Goal: Task Accomplishment & Management: Use online tool/utility

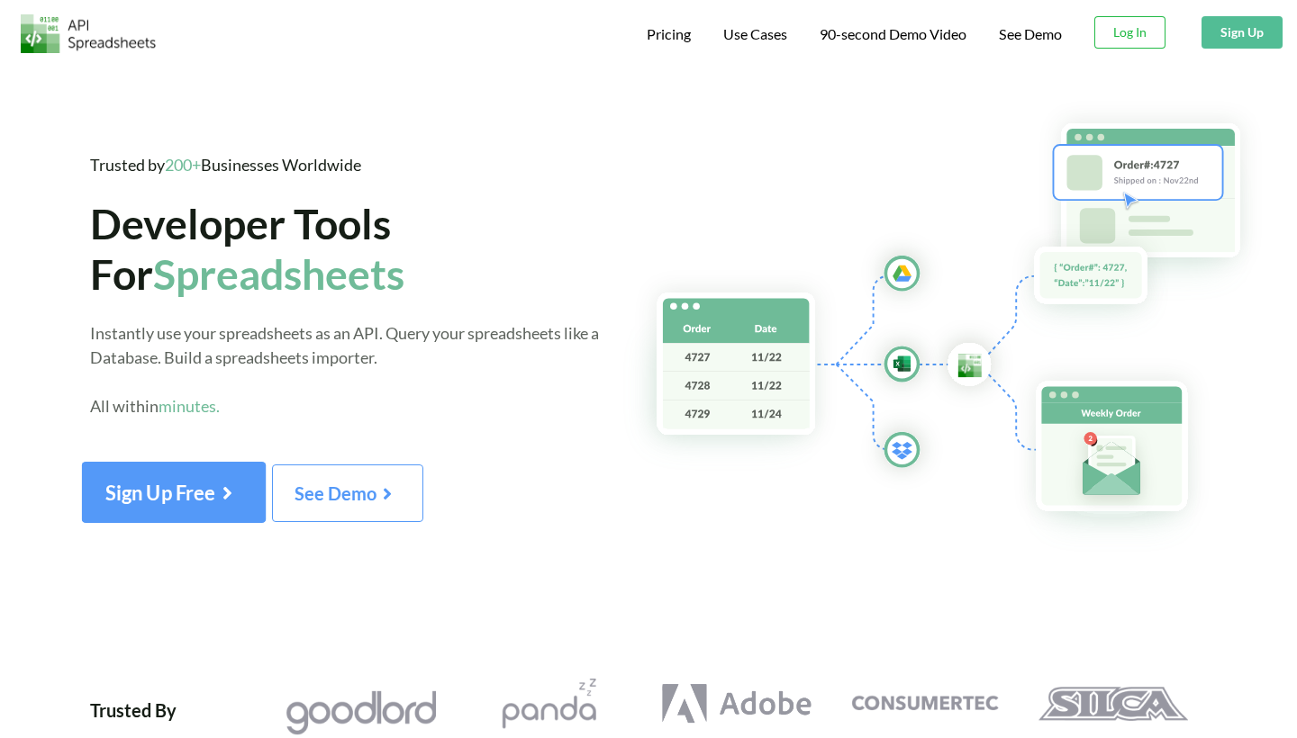
click at [226, 494] on icon at bounding box center [226, 488] width 23 height 20
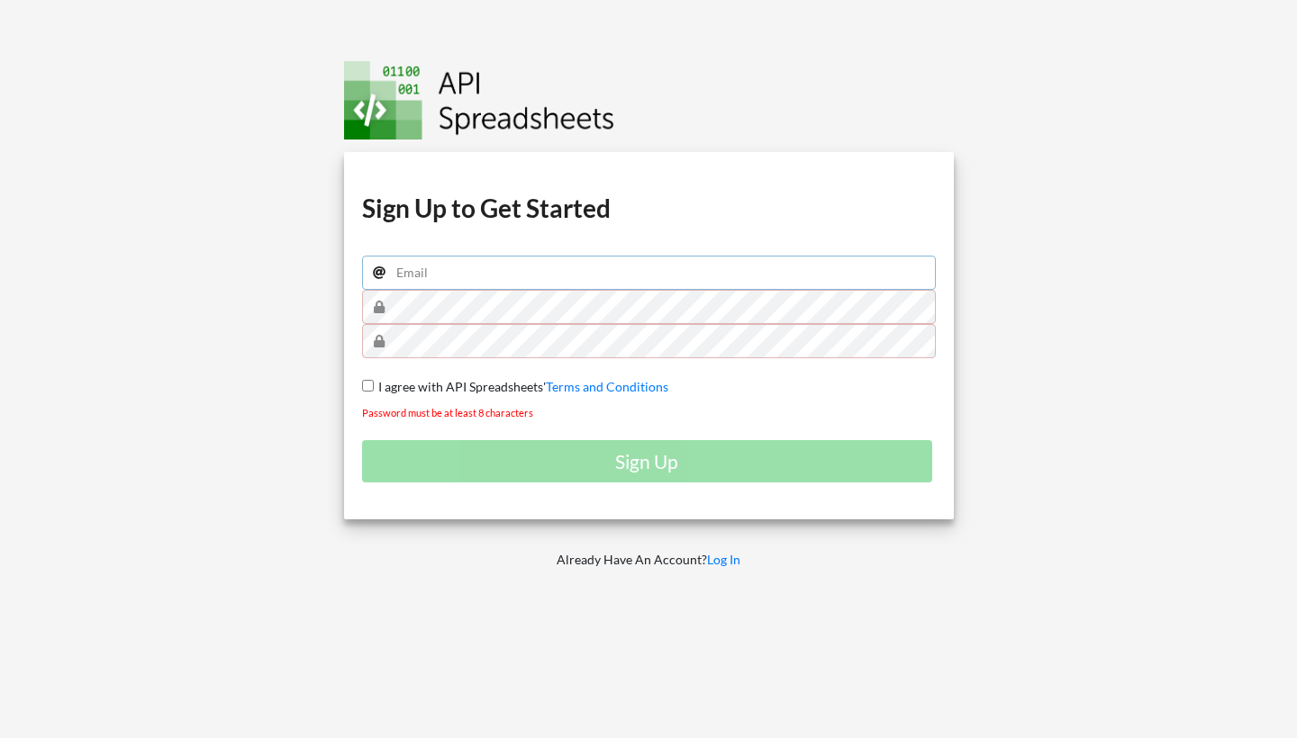
click at [436, 270] on input "email" at bounding box center [649, 273] width 574 height 34
type input "bartoszwegner91@gmail.com"
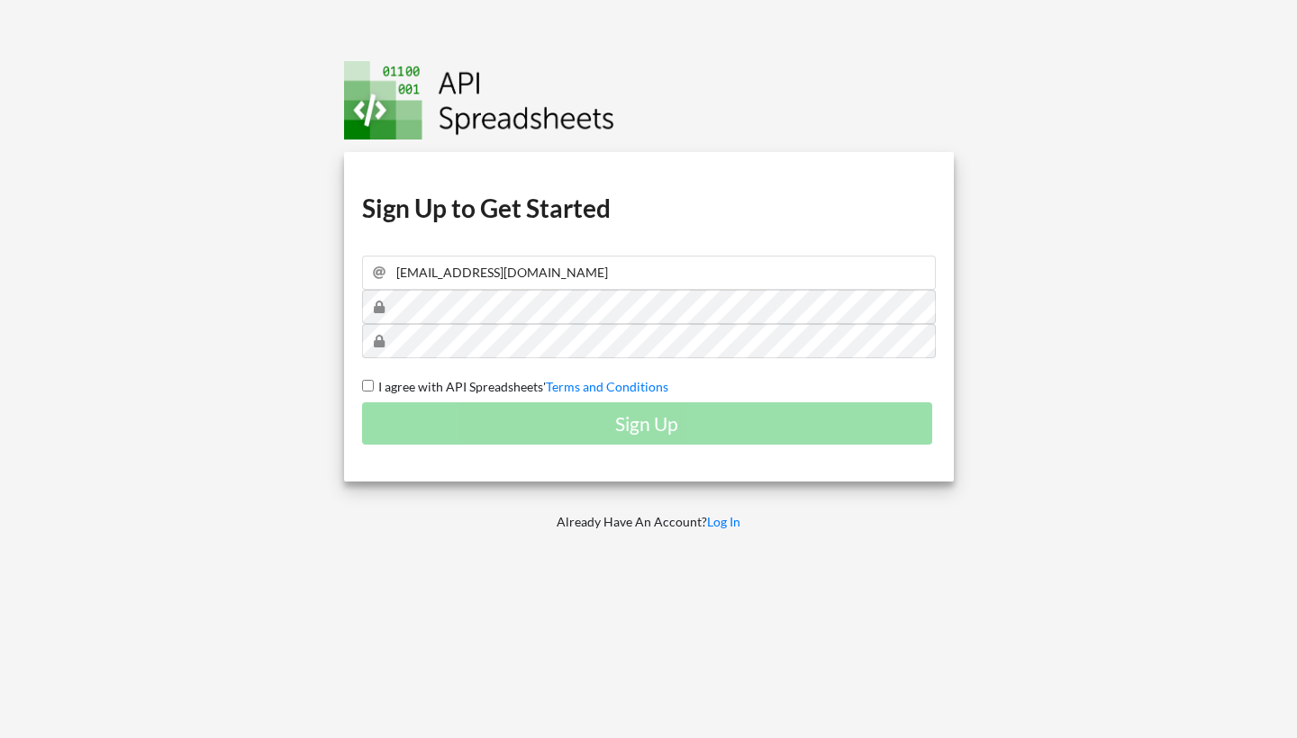
click at [392, 385] on span "I agree with API Spreadsheets'" at bounding box center [460, 386] width 172 height 15
click at [374, 385] on input "I agree with API Spreadsheets' Terms and Conditions" at bounding box center [368, 386] width 12 height 12
checkbox input "true"
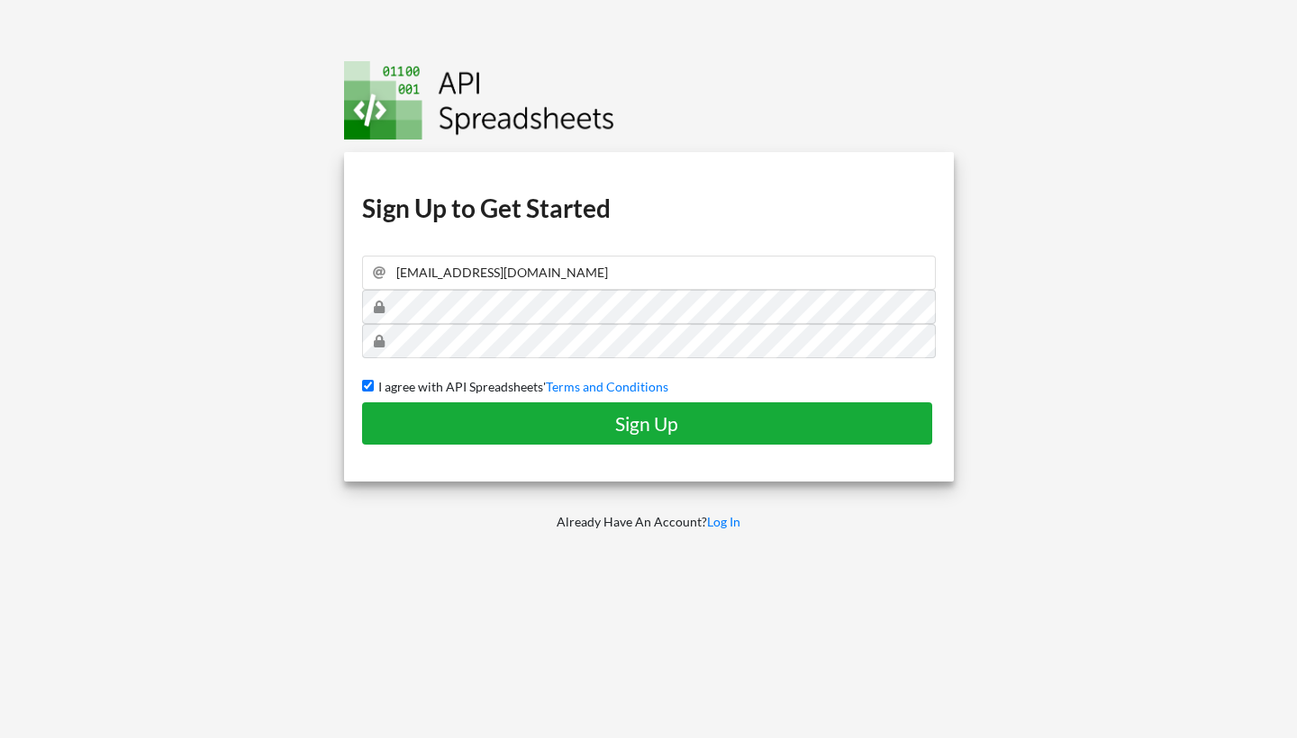
click at [405, 426] on h4 "Sign Up" at bounding box center [647, 423] width 533 height 23
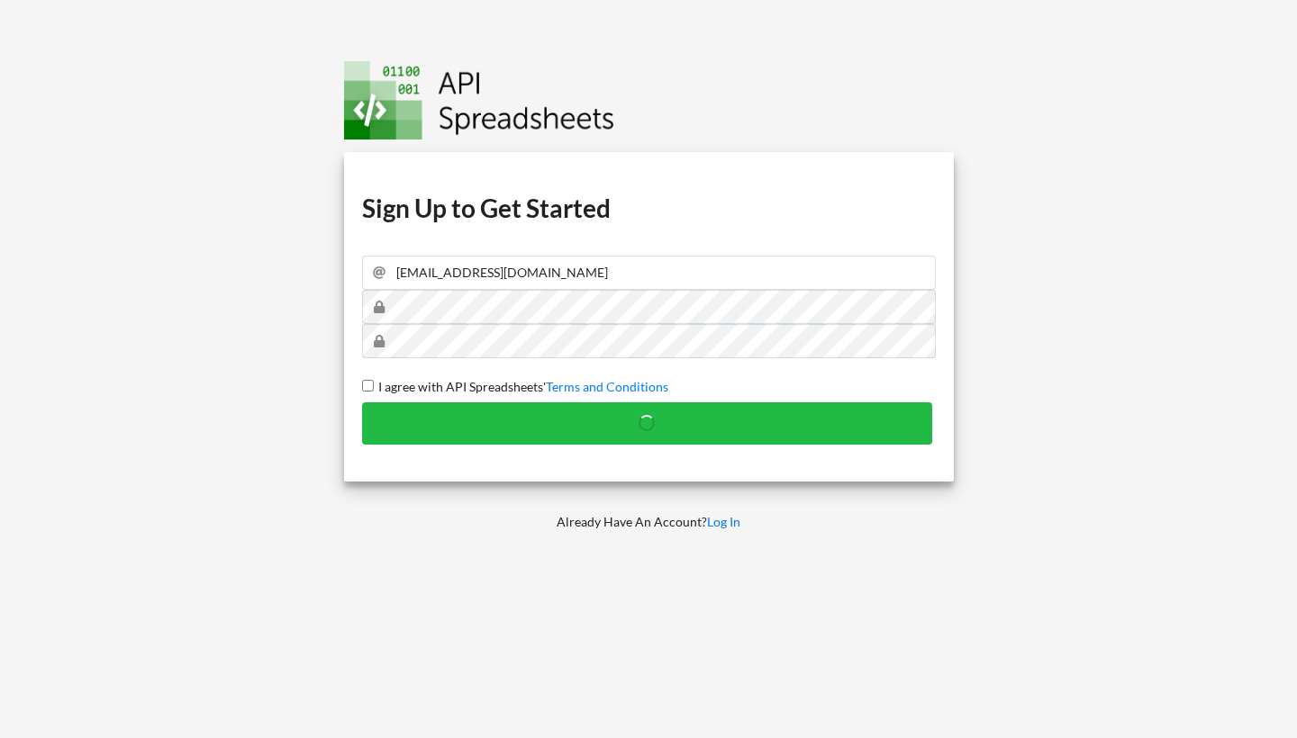
checkbox input "false"
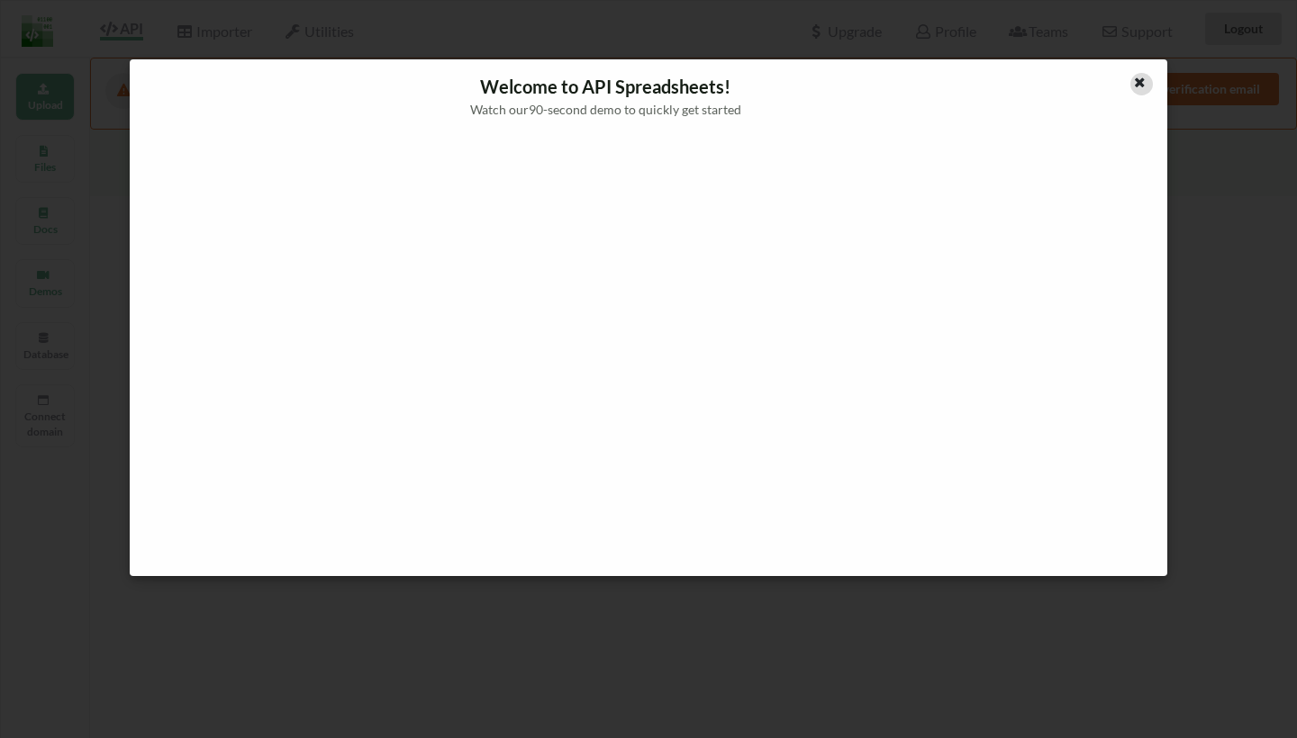
click at [1142, 78] on icon at bounding box center [1139, 80] width 15 height 13
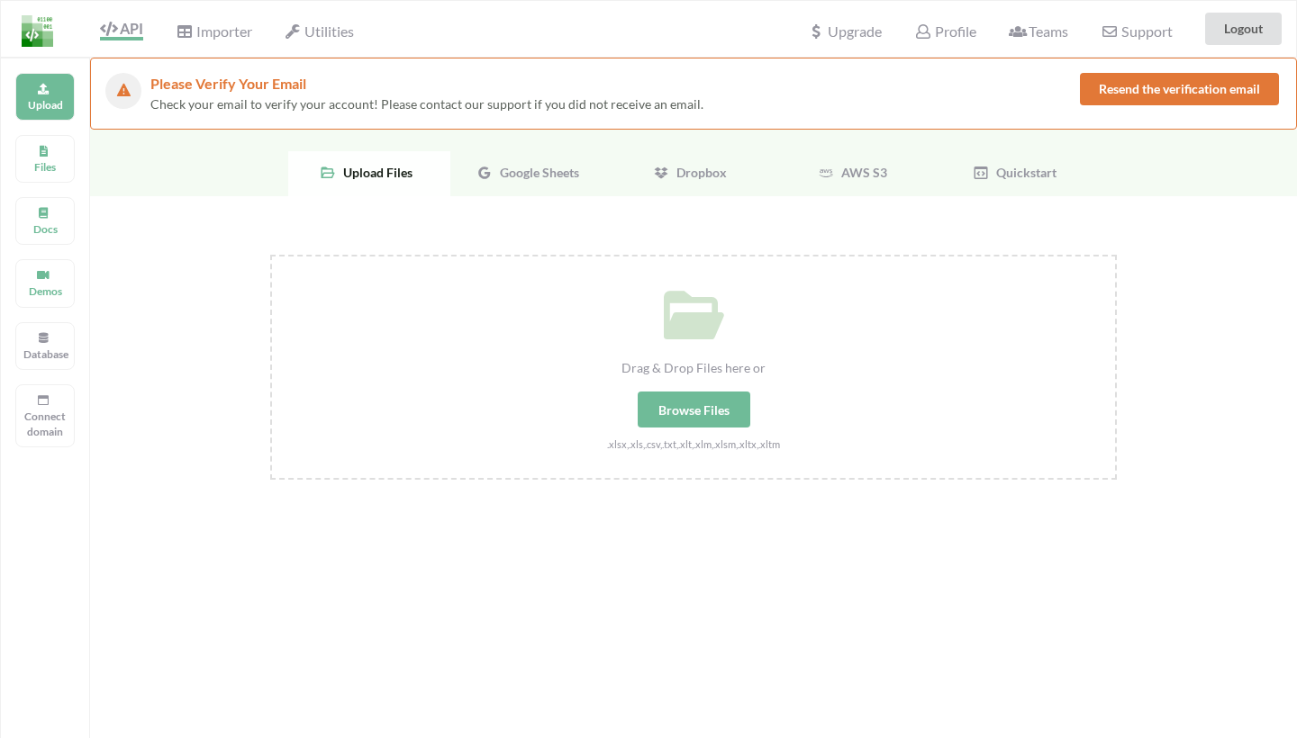
click at [582, 177] on div "Google Sheets" at bounding box center [531, 173] width 162 height 45
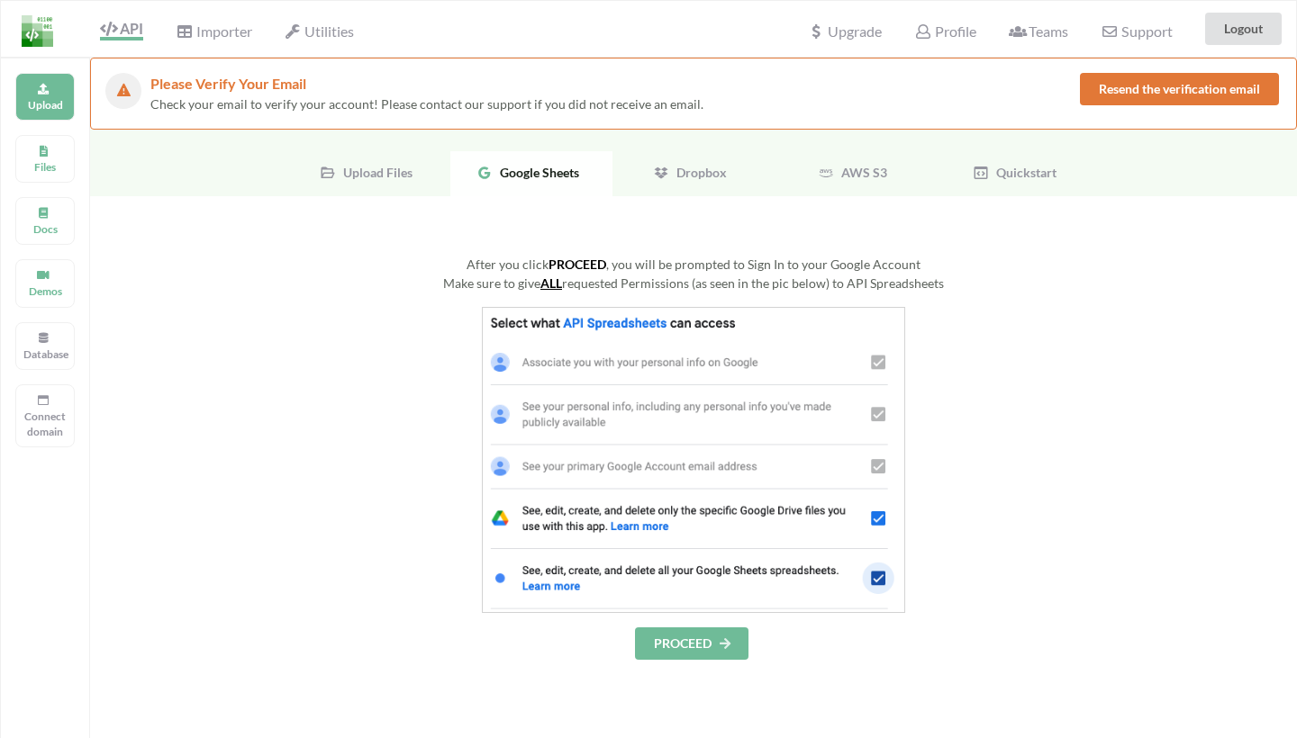
click at [659, 642] on button "PROCEED" at bounding box center [691, 644] width 113 height 32
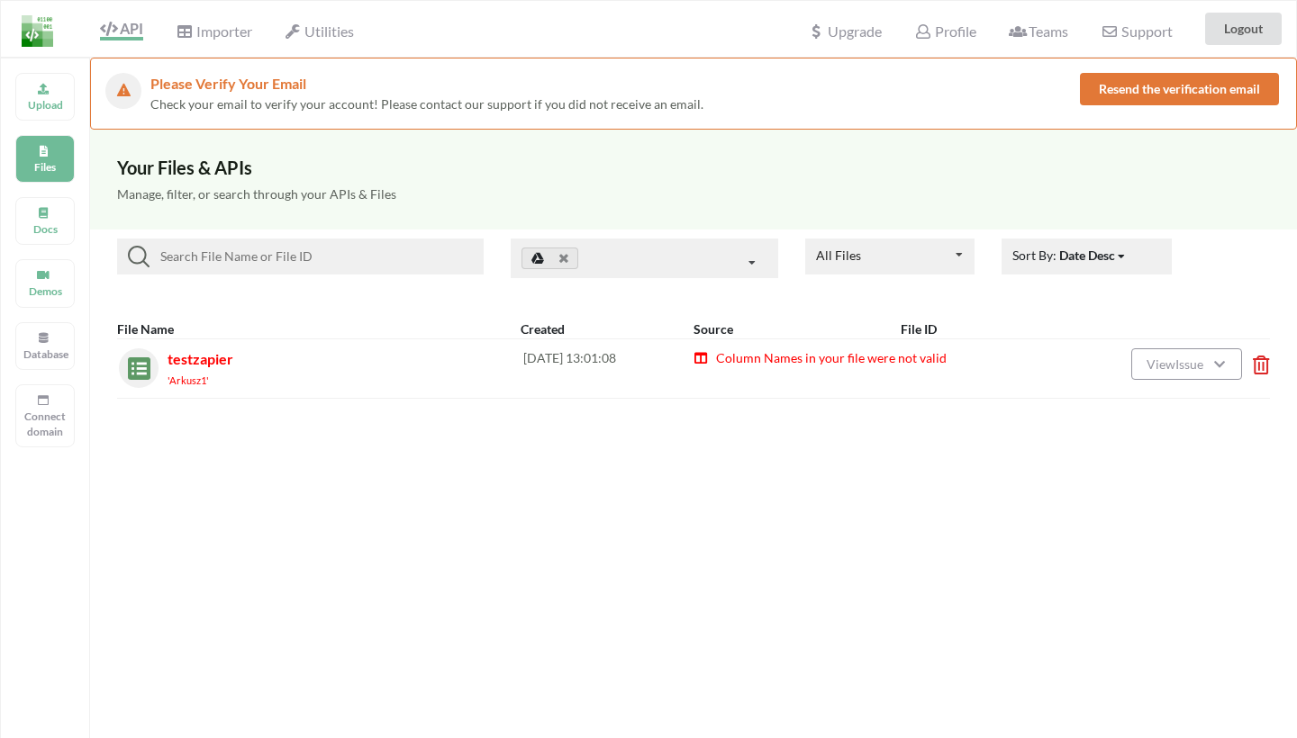
click at [782, 362] on span "Column Names in your file were not valid" at bounding box center [830, 357] width 232 height 15
click at [701, 357] on icon at bounding box center [700, 355] width 15 height 13
click at [742, 352] on span "Column Names in your file were not valid" at bounding box center [830, 357] width 232 height 15
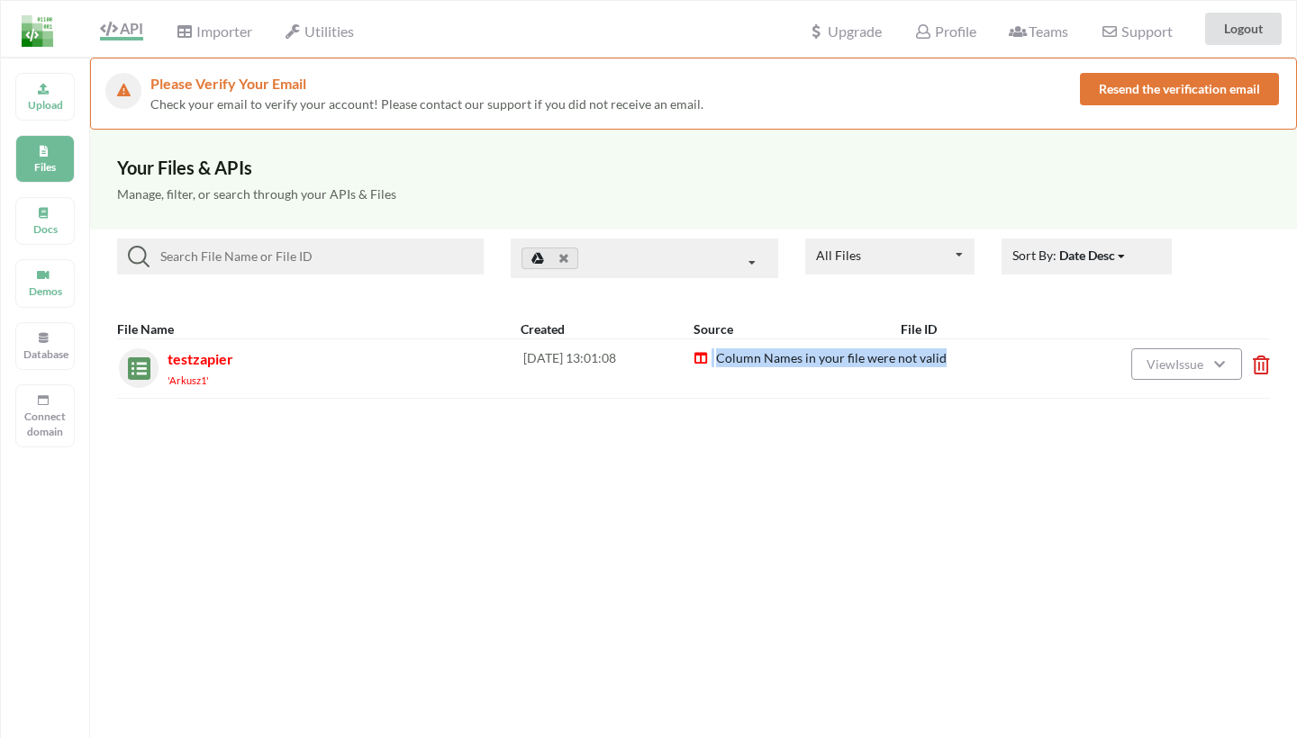
copy span "Column Names in your file were not valid"
click at [777, 420] on div "Your Files & APIs Manage, filter, or search through your APIs & Files All Files…" at bounding box center [693, 499] width 1207 height 738
click at [1198, 359] on span "View Issue" at bounding box center [1177, 364] width 62 height 15
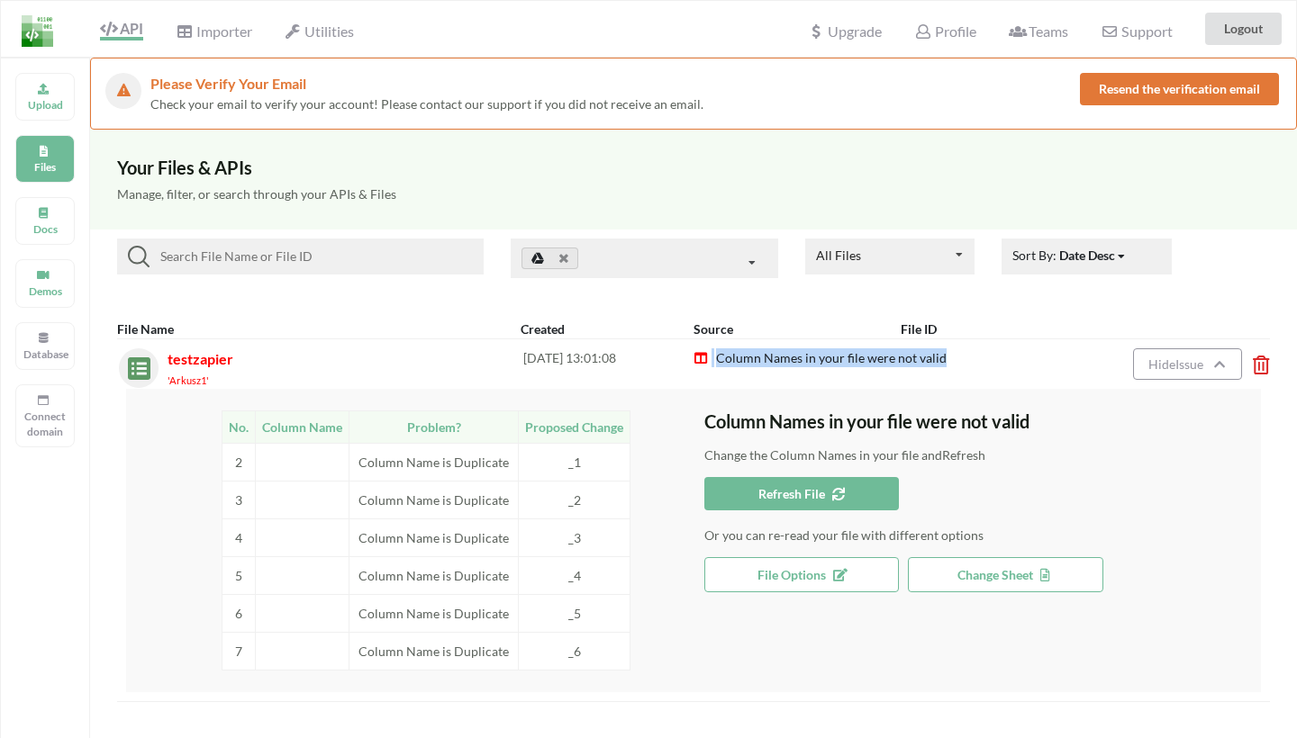
click at [754, 498] on button "Refresh File" at bounding box center [801, 493] width 194 height 33
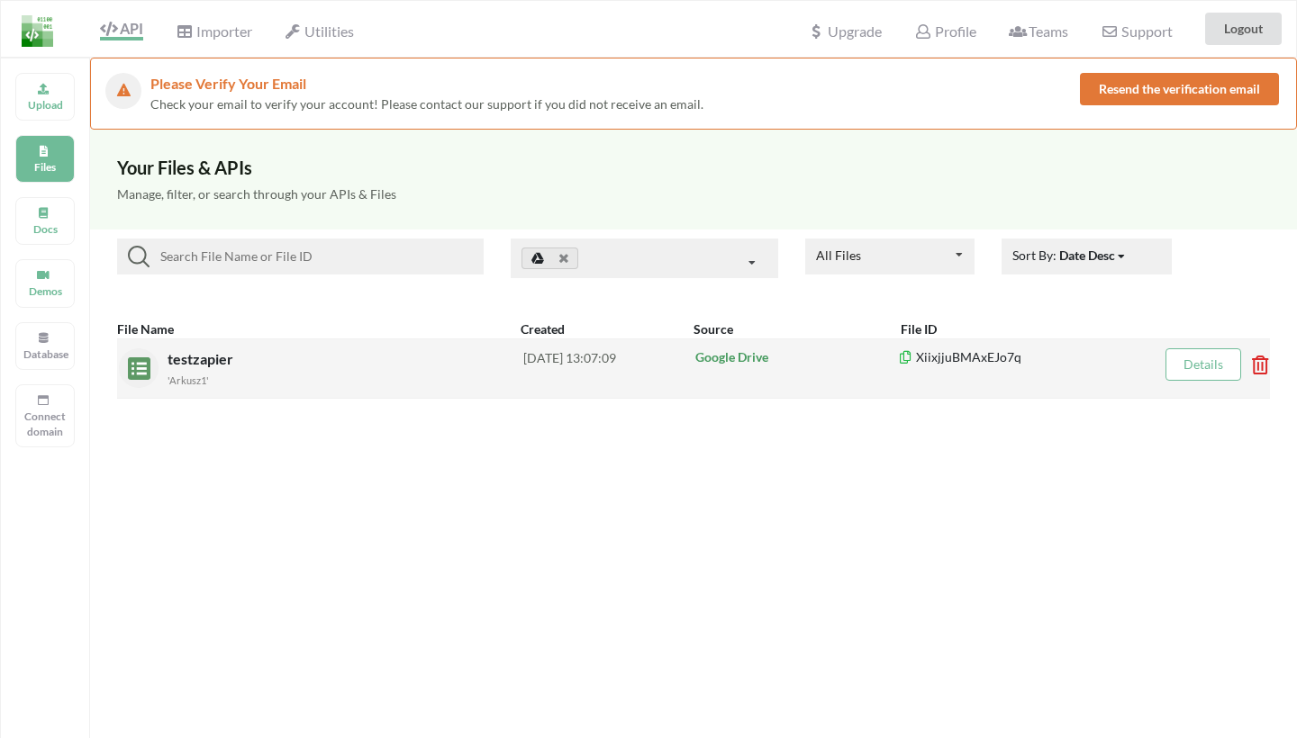
click at [1207, 368] on link "Details" at bounding box center [1203, 364] width 40 height 15
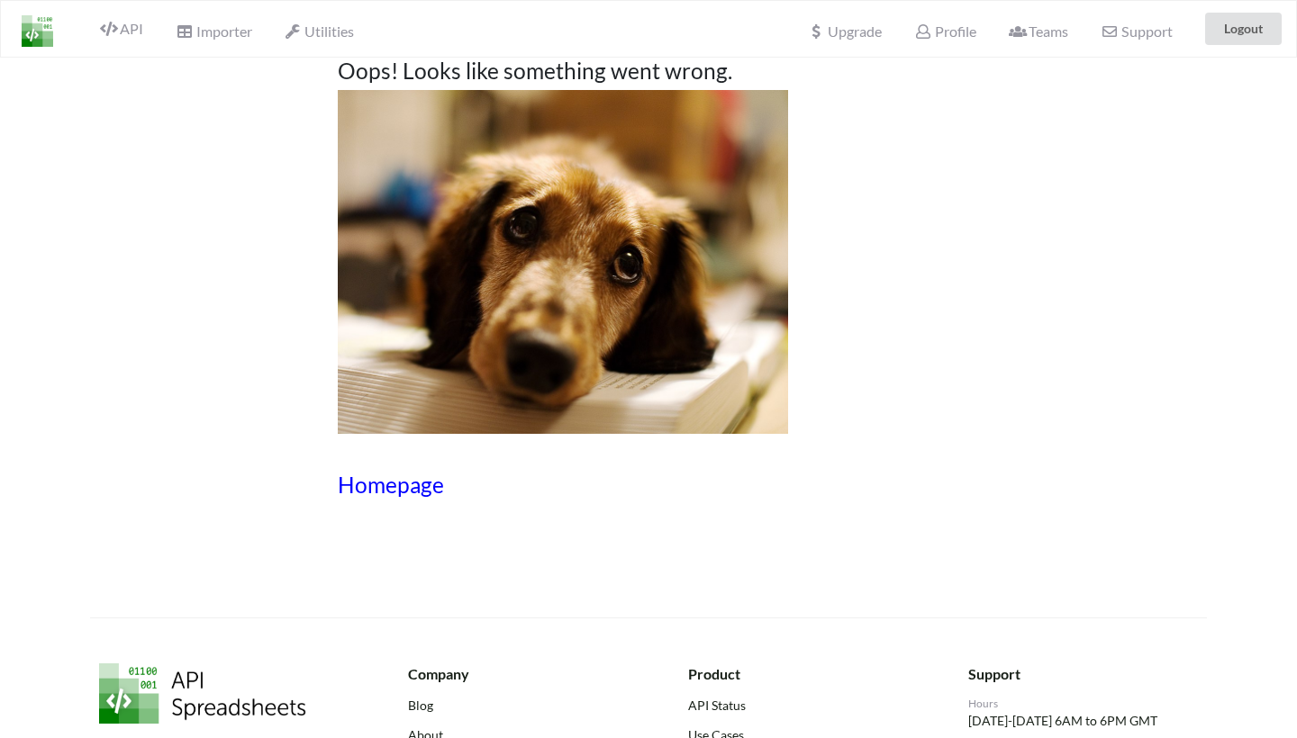
click at [368, 493] on h3 "Homepage" at bounding box center [648, 485] width 621 height 26
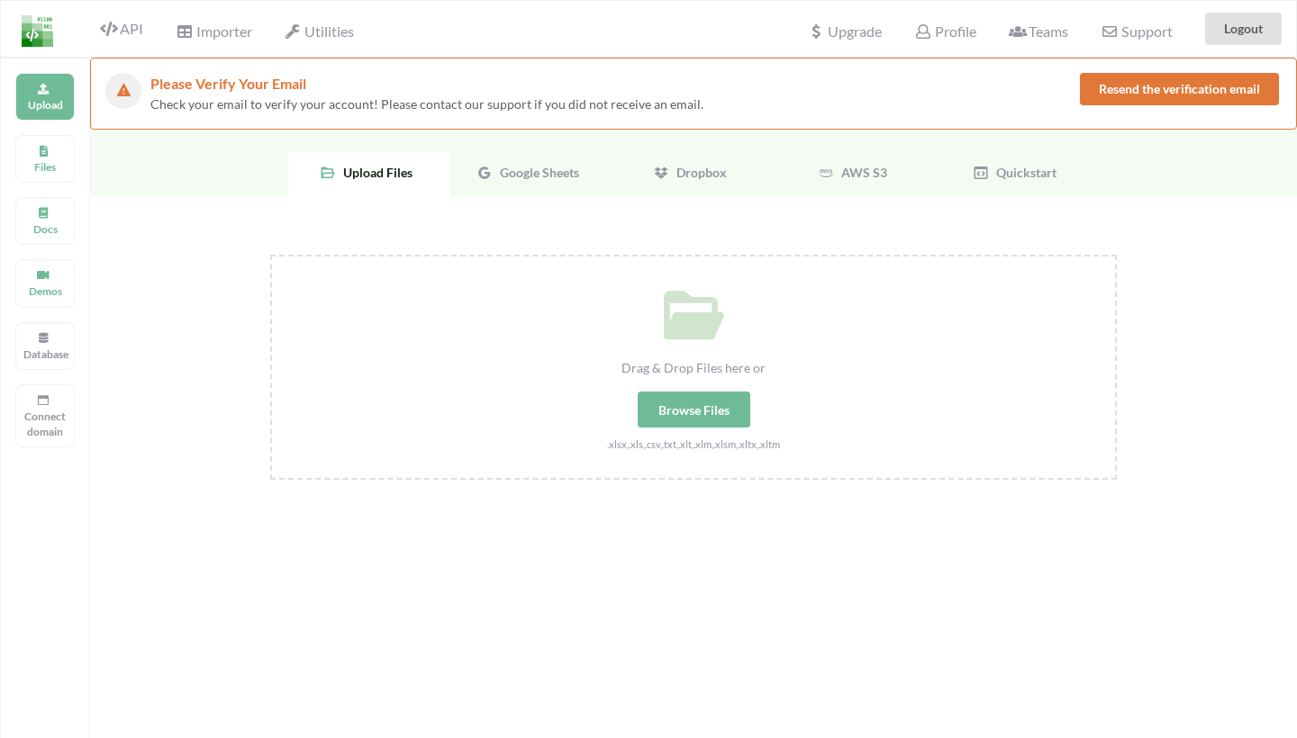
click at [542, 170] on span "Google Sheets" at bounding box center [536, 172] width 86 height 15
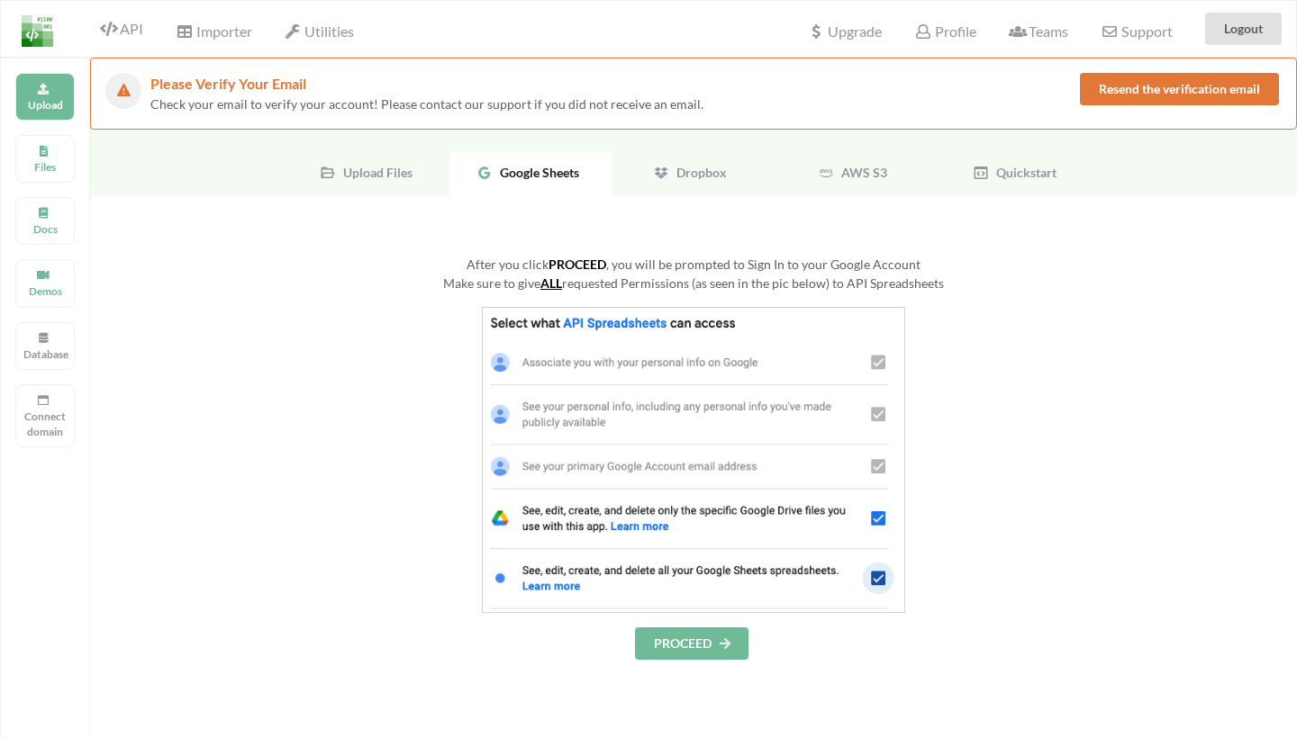
click at [1126, 86] on button "Resend the verification email" at bounding box center [1179, 89] width 199 height 32
click at [676, 643] on button "PROCEED" at bounding box center [691, 644] width 113 height 32
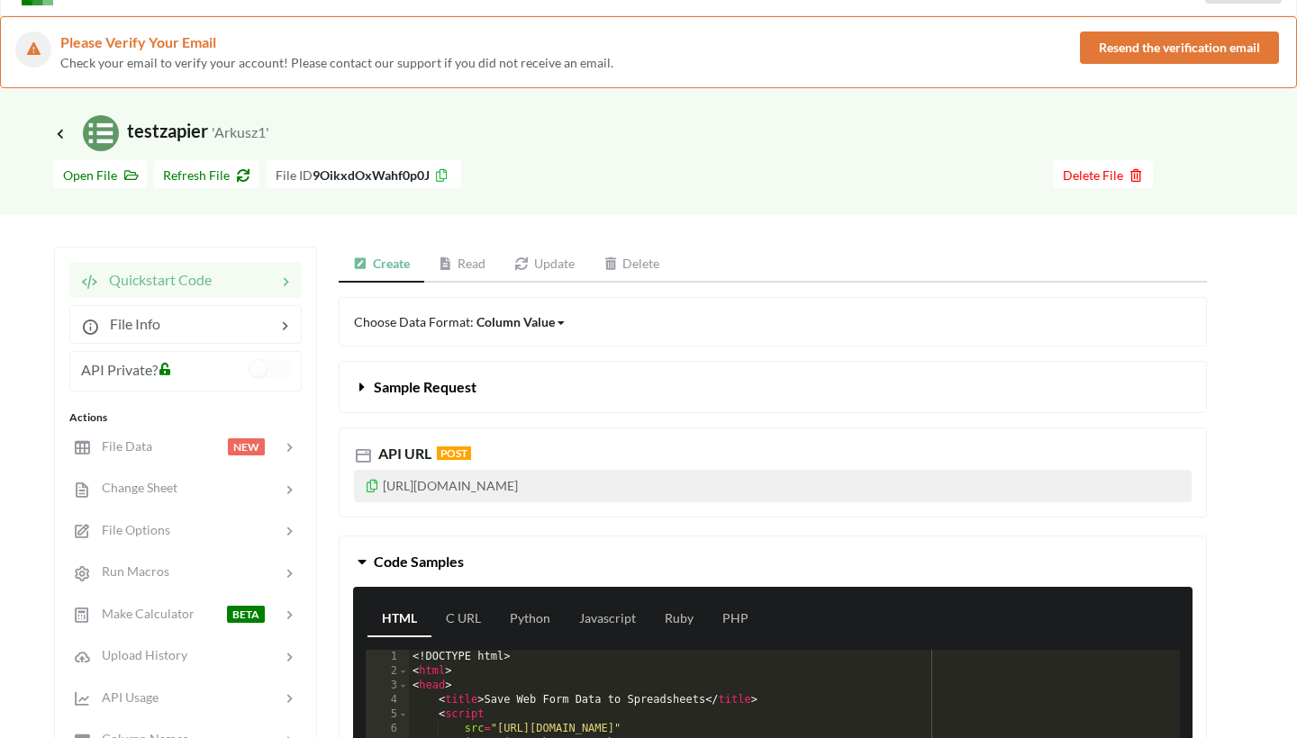
scroll to position [44, 0]
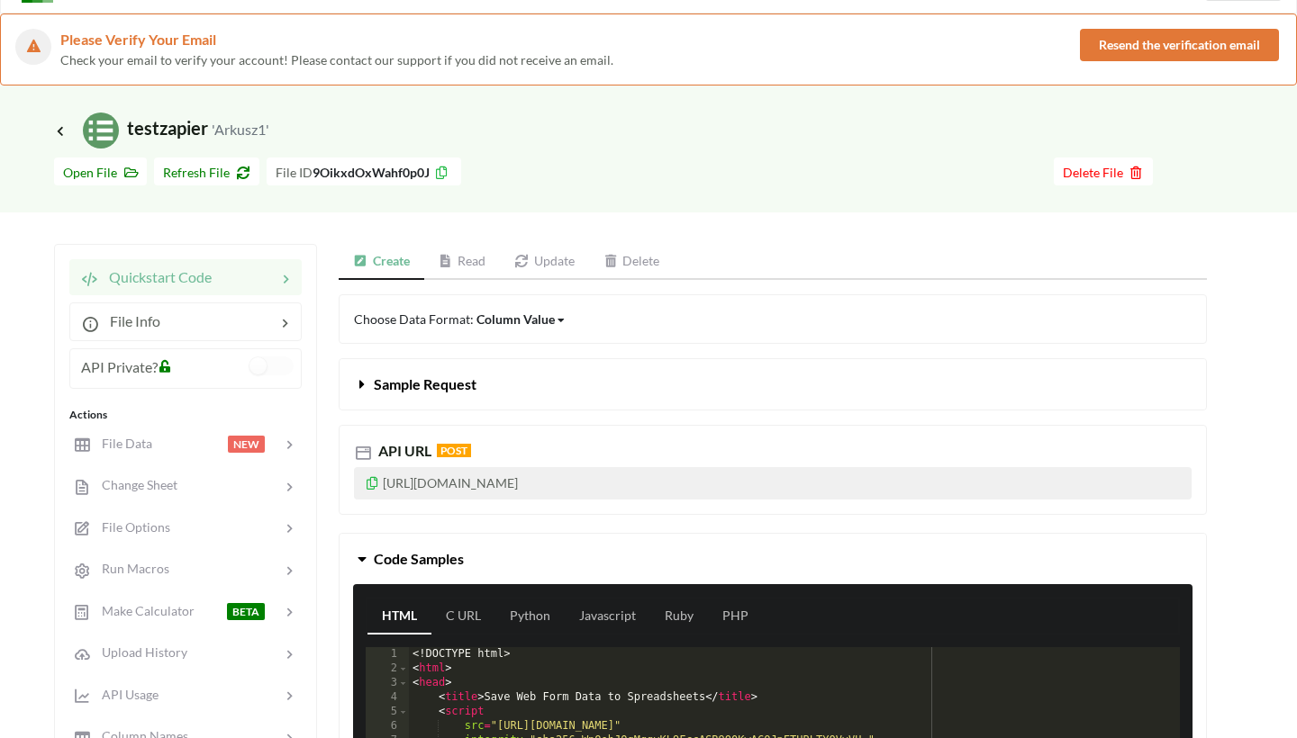
click at [547, 478] on p "https://api.apispreadsheets.com/data/9OikxdOxWahf0p0J/" at bounding box center [772, 483] width 837 height 32
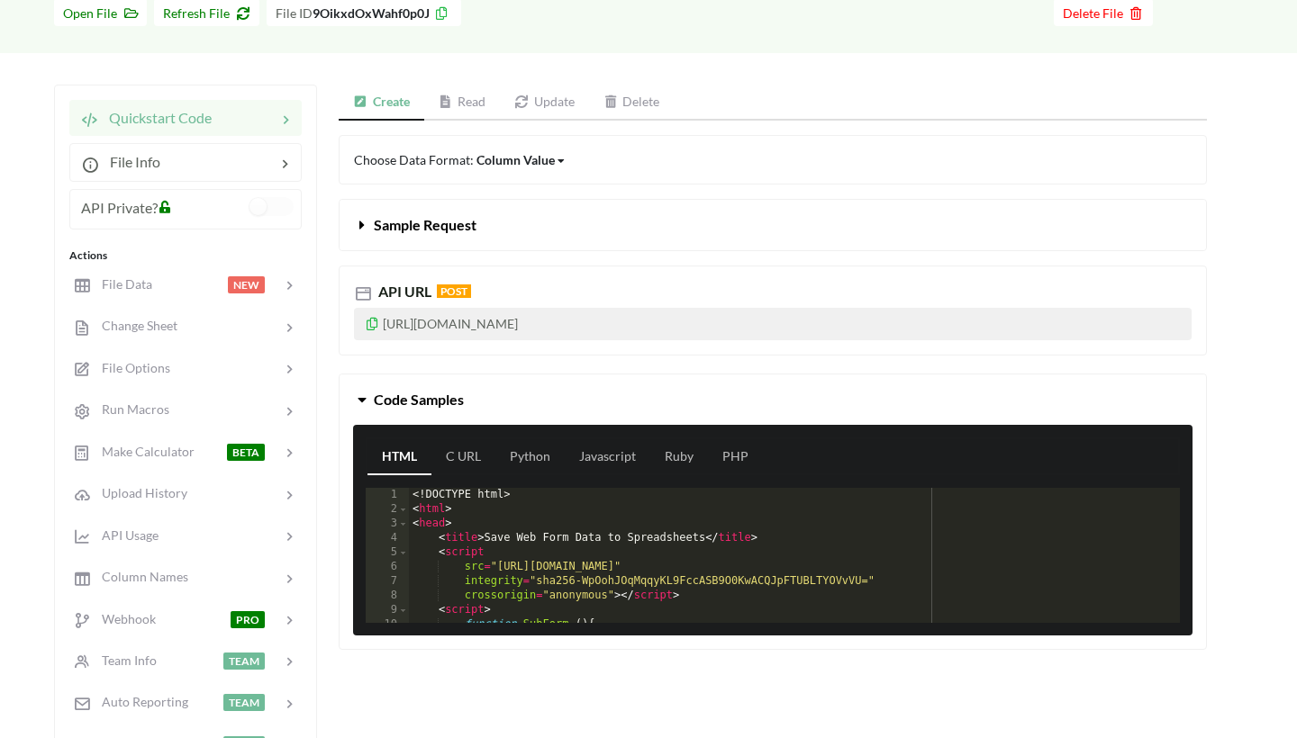
scroll to position [199, 0]
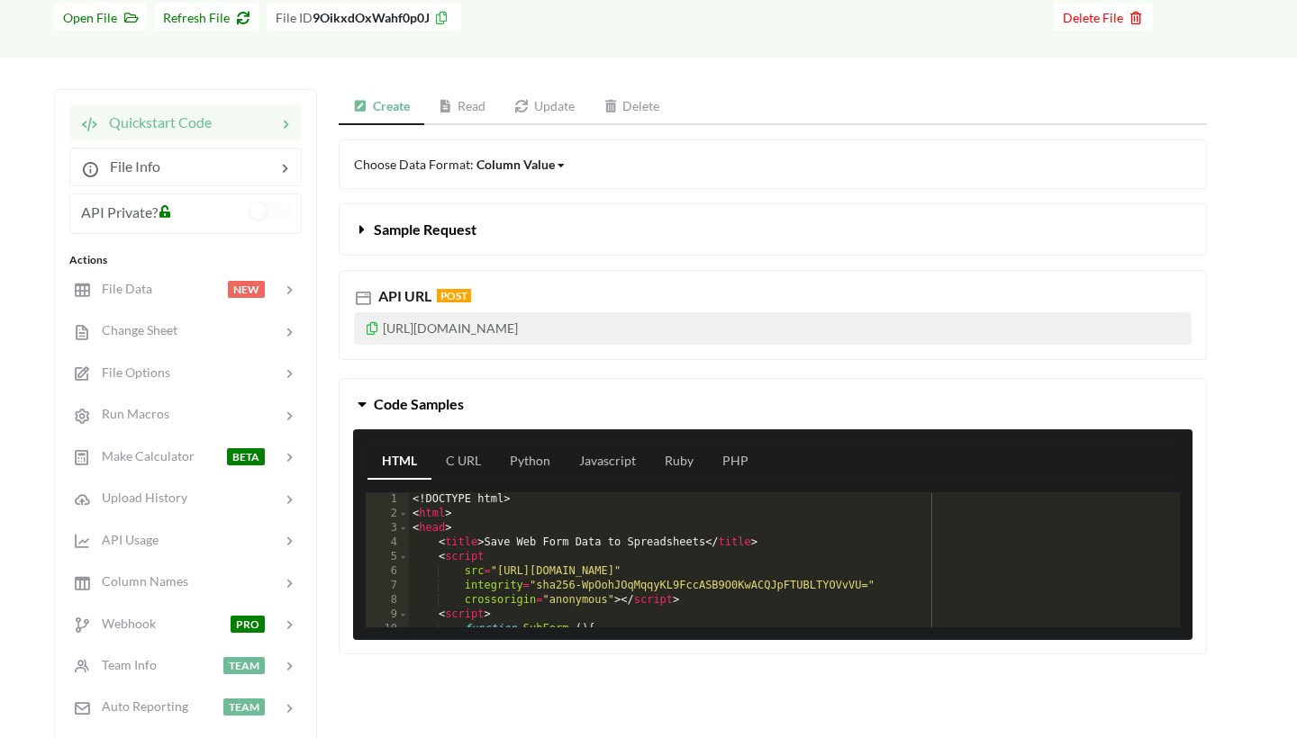
click at [487, 322] on p "https://api.apispreadsheets.com/data/9OikxdOxWahf0p0J/" at bounding box center [772, 328] width 837 height 32
click at [474, 324] on p "https://api.apispreadsheets.com/data/9OikxdOxWahf0p0J/" at bounding box center [772, 328] width 837 height 32
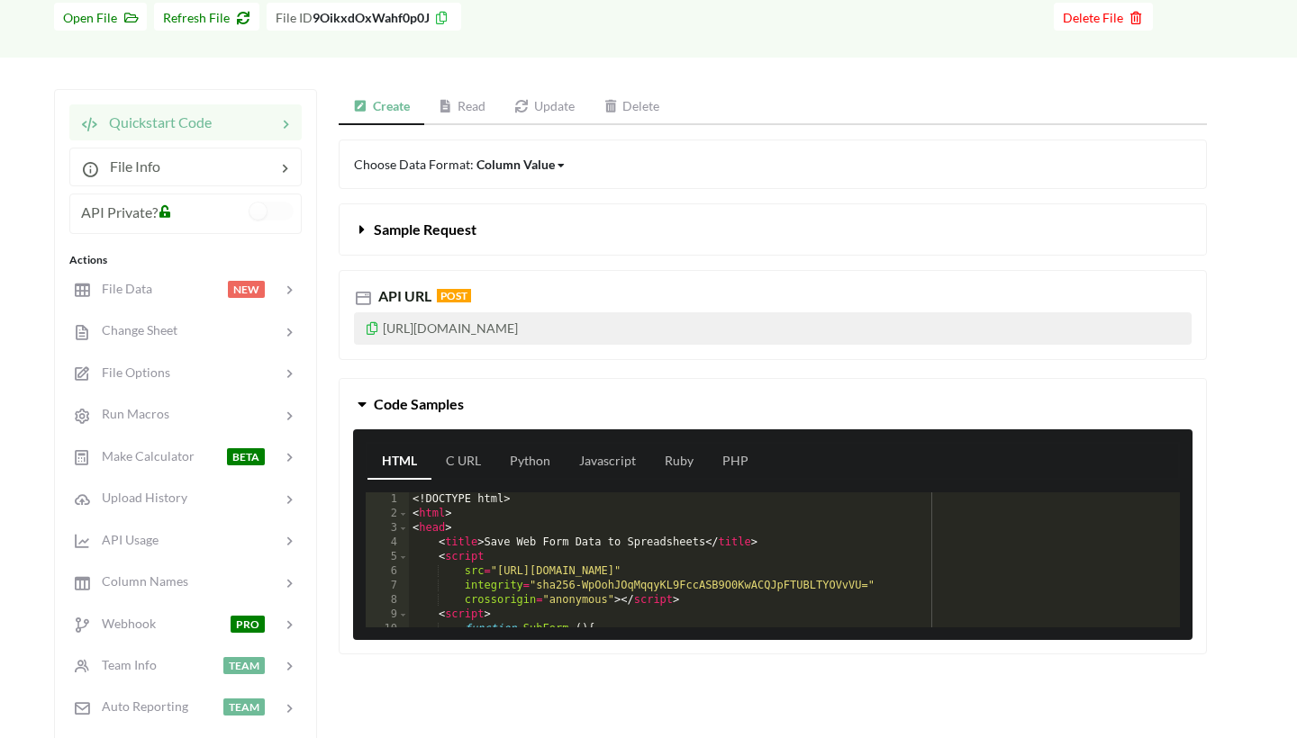
click at [473, 324] on p "https://api.apispreadsheets.com/data/9OikxdOxWahf0p0J/" at bounding box center [772, 328] width 837 height 32
copy p "https://api.apispreadsheets.com/data/9OikxdOxWahf0p0J/"
